Goal: Information Seeking & Learning: Find specific fact

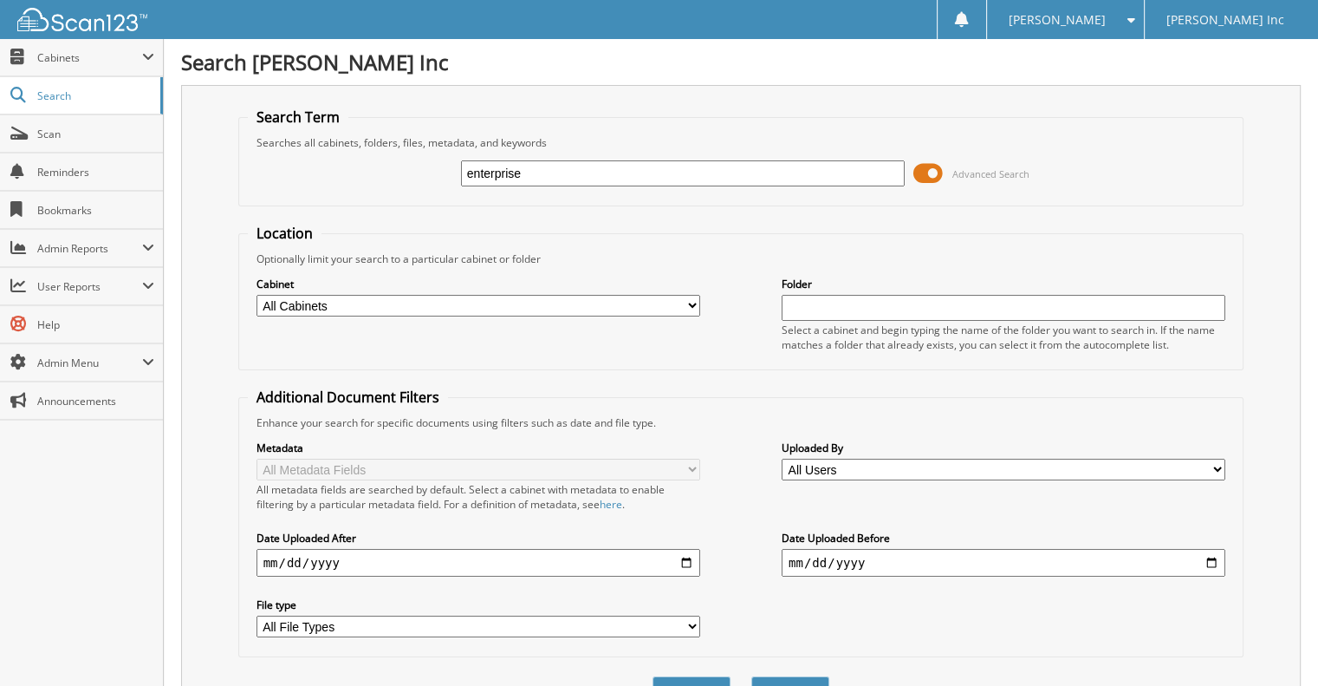
type input "enterprise"
click at [751, 676] on button "Search" at bounding box center [790, 692] width 78 height 32
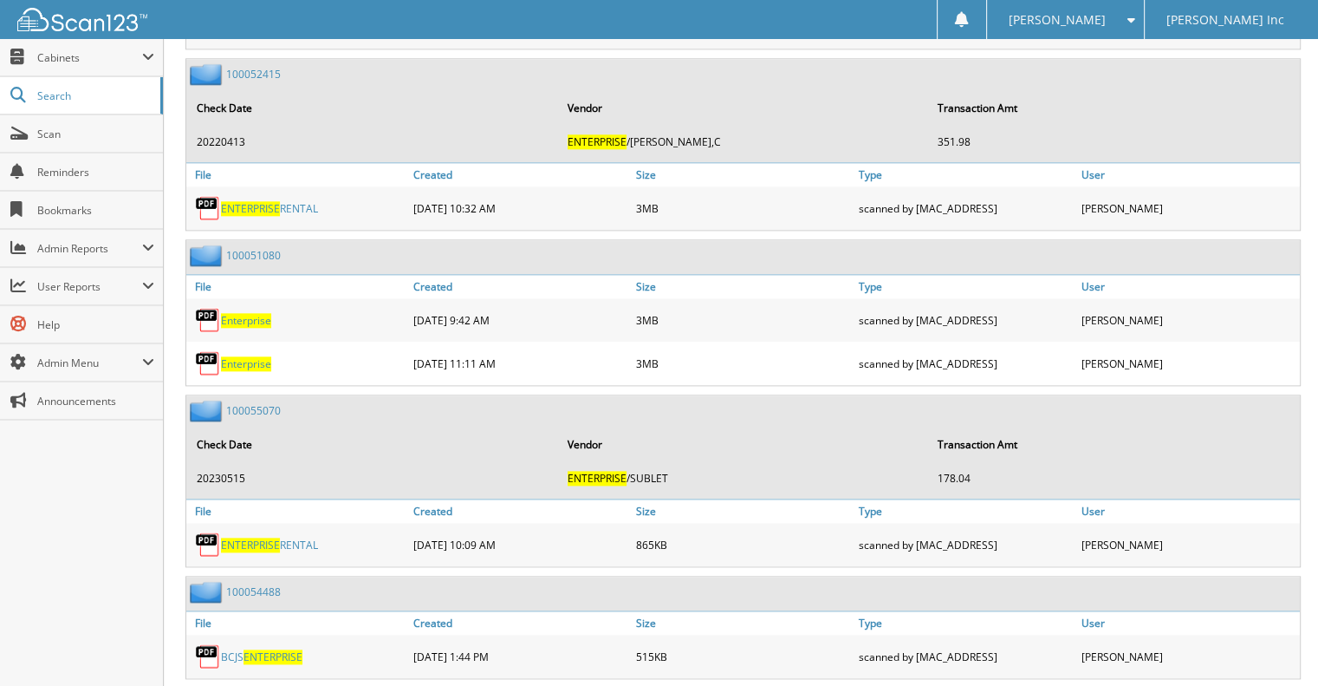
scroll to position [47435, 0]
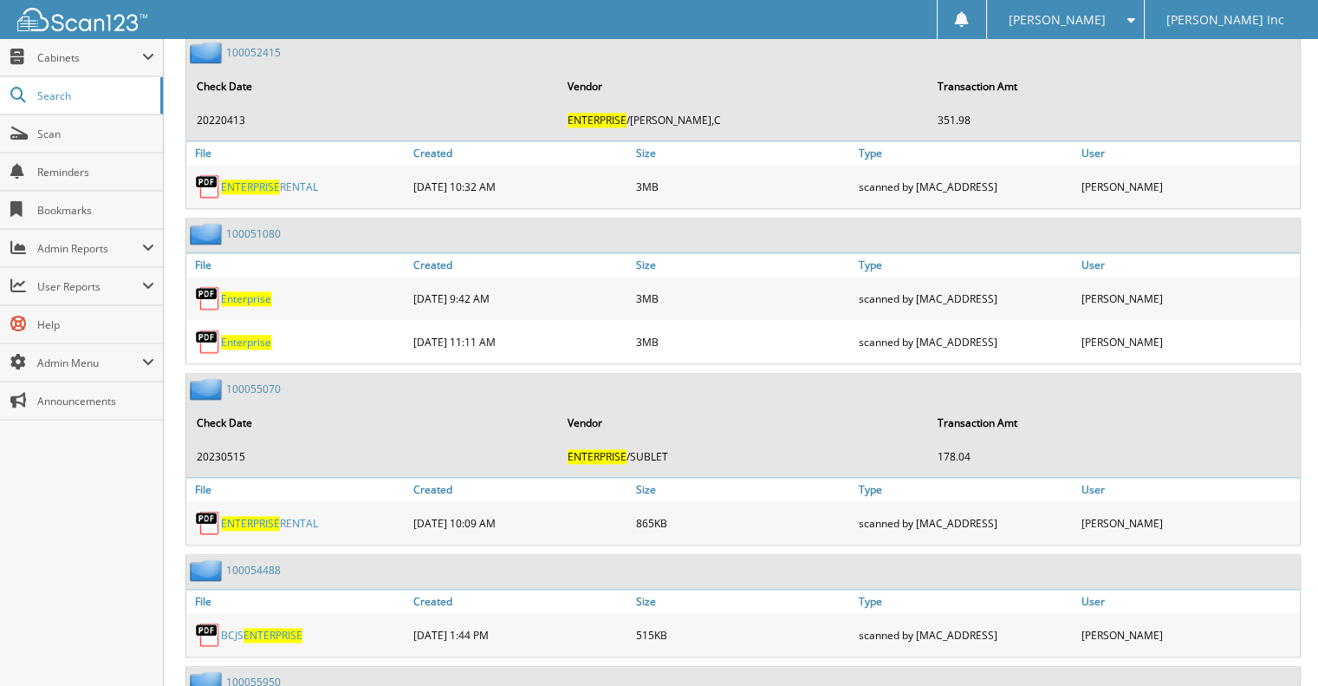
scroll to position [48227, 0]
